Goal: Check status

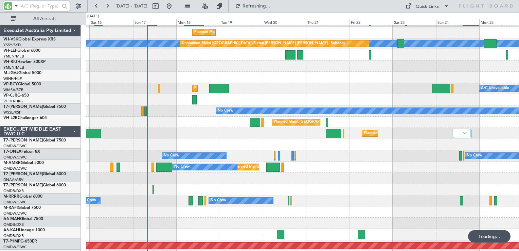
click at [29, 7] on input "text" at bounding box center [40, 6] width 39 height 10
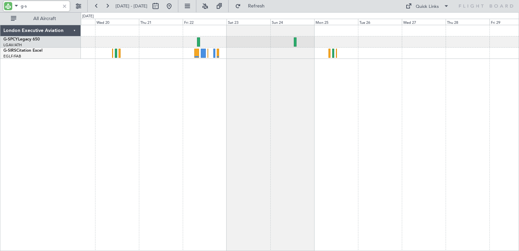
click at [165, 95] on div at bounding box center [300, 138] width 438 height 226
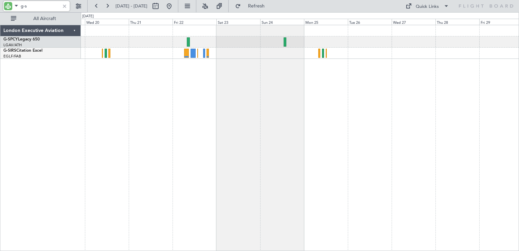
click at [373, 93] on div at bounding box center [300, 138] width 438 height 226
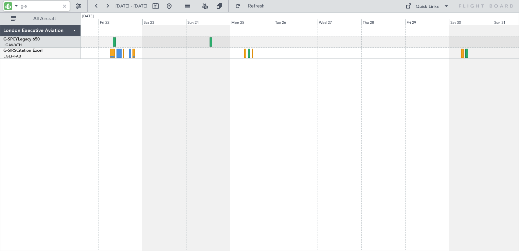
click at [272, 93] on div at bounding box center [300, 138] width 438 height 226
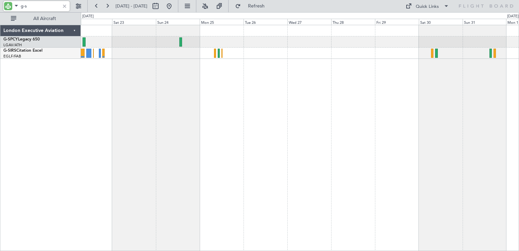
type input "g-s"
click at [67, 6] on div at bounding box center [64, 5] width 7 height 7
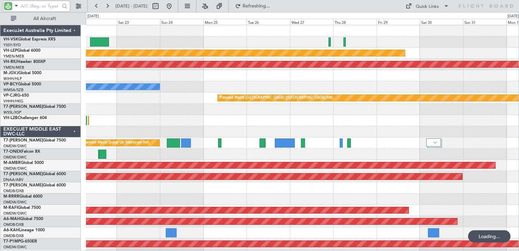
click at [342, 104] on div at bounding box center [302, 109] width 433 height 11
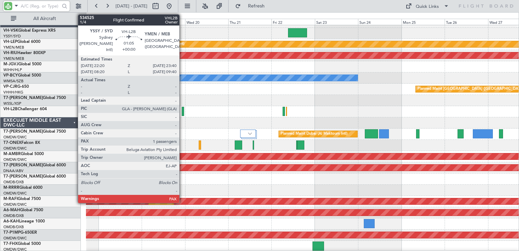
click at [381, 111] on div at bounding box center [302, 111] width 433 height 11
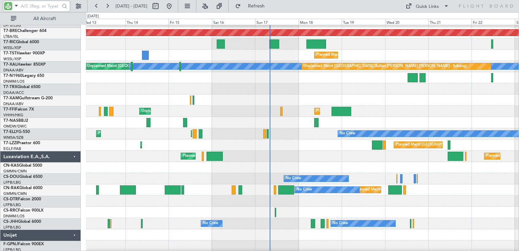
scroll to position [940, 0]
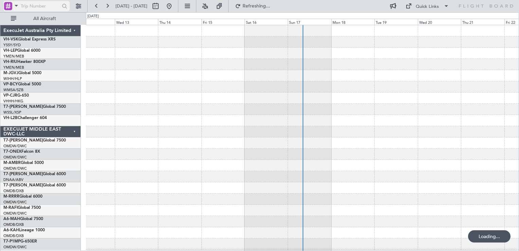
click at [5, 9] on div at bounding box center [8, 6] width 8 height 8
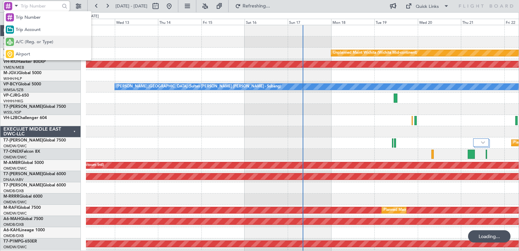
click at [29, 45] on span "A/C (Reg. or Type)" at bounding box center [35, 42] width 38 height 7
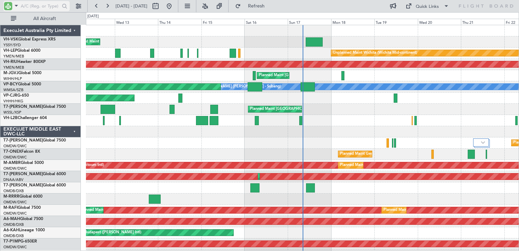
click at [39, 3] on input "text" at bounding box center [40, 6] width 39 height 10
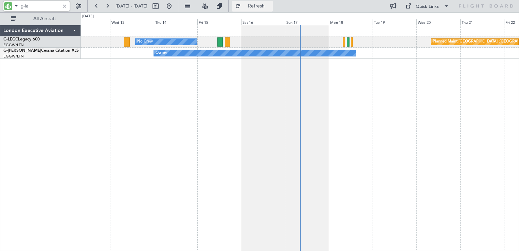
type input "g-le"
